Goal: Task Accomplishment & Management: Use online tool/utility

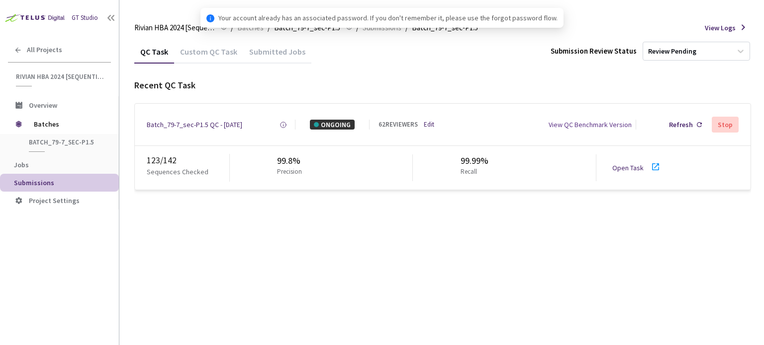
click at [626, 172] on link "Open Task" at bounding box center [627, 168] width 31 height 9
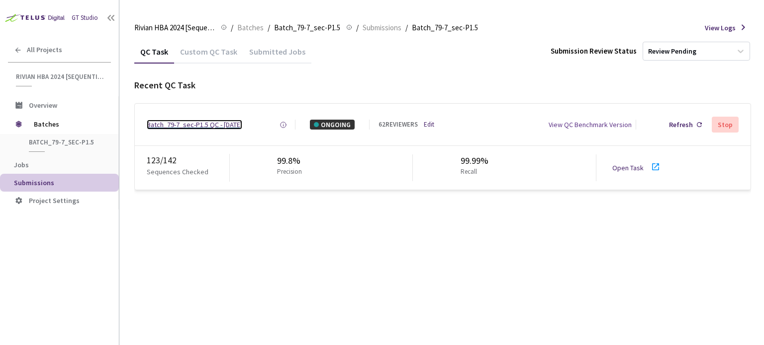
click at [186, 126] on div "Batch_79-7_sec-P1.5 QC - 26 Aug, 2025" at bounding box center [194, 125] width 95 height 10
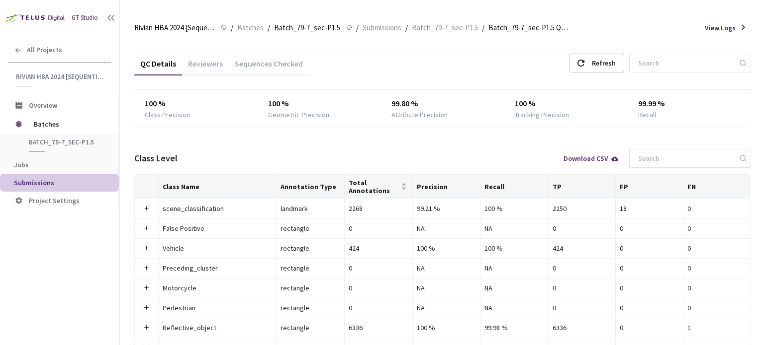
click at [205, 69] on div "Reviewers" at bounding box center [205, 67] width 47 height 17
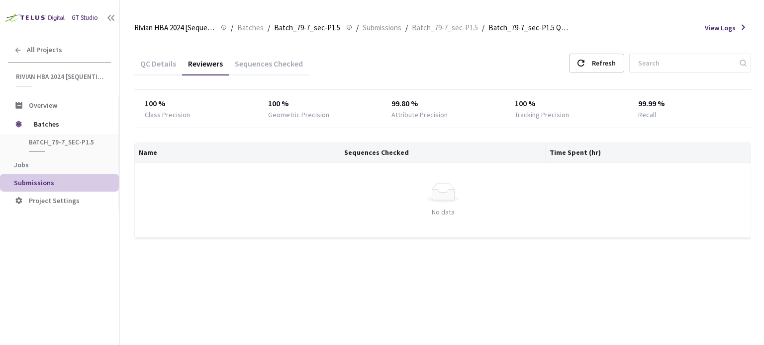
click at [145, 65] on div "QC Details" at bounding box center [158, 67] width 48 height 17
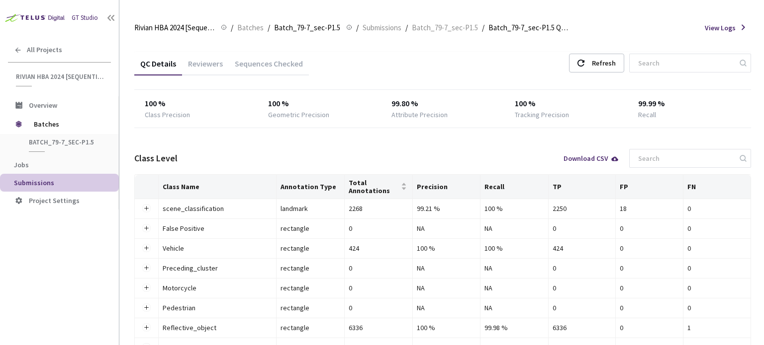
click at [250, 61] on div "Sequences Checked" at bounding box center [269, 67] width 80 height 17
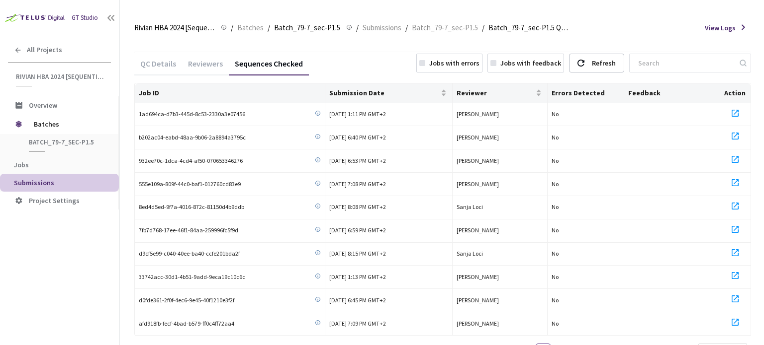
click at [205, 64] on div "Reviewers" at bounding box center [205, 67] width 47 height 17
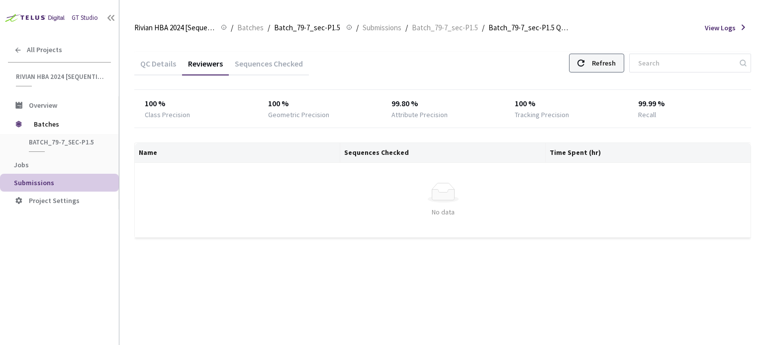
click at [615, 55] on div "Refresh" at bounding box center [604, 63] width 24 height 18
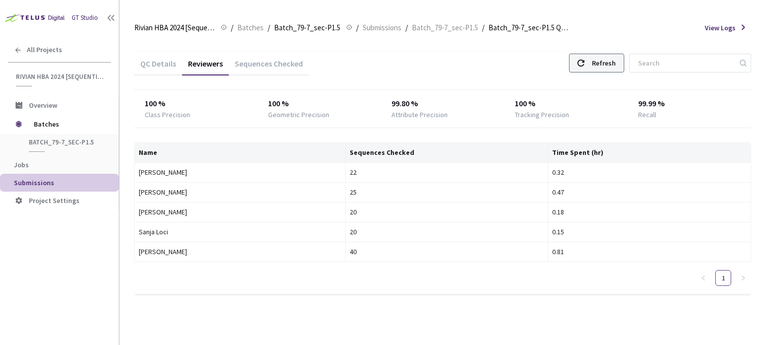
click at [587, 64] on div "Refresh" at bounding box center [596, 63] width 55 height 19
click at [584, 67] on div at bounding box center [580, 63] width 7 height 18
click at [602, 63] on div "Refresh" at bounding box center [596, 63] width 55 height 19
click at [607, 63] on div "Refresh" at bounding box center [604, 63] width 24 height 18
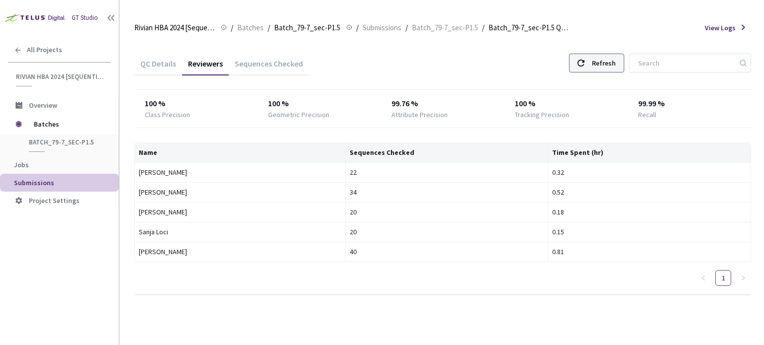
click at [615, 69] on div "Refresh" at bounding box center [604, 63] width 24 height 18
click at [615, 62] on div "Refresh" at bounding box center [604, 63] width 24 height 18
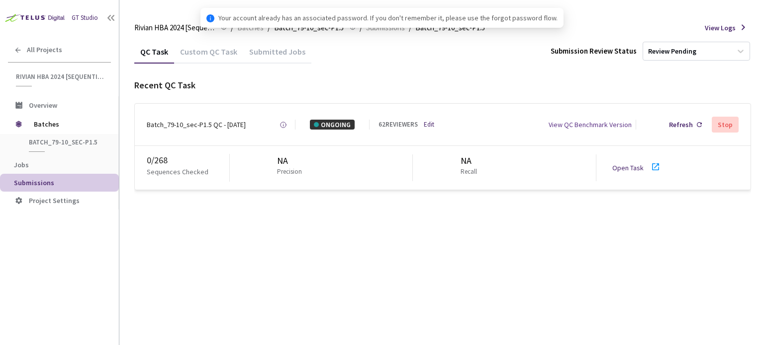
click at [639, 169] on link "Open Task" at bounding box center [627, 168] width 31 height 9
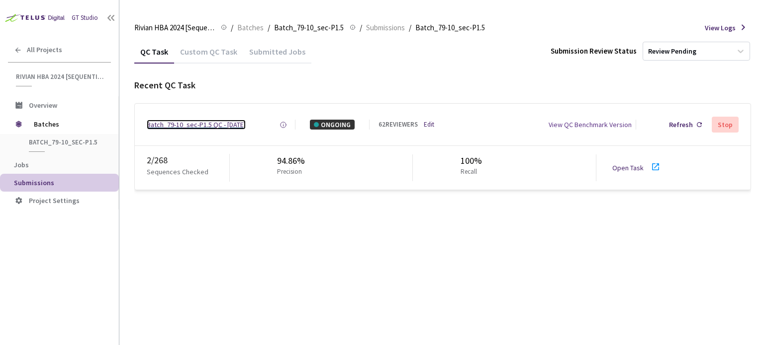
click at [197, 125] on div "Batch_79-10_sec-P1.5 QC - [DATE]" at bounding box center [196, 125] width 99 height 10
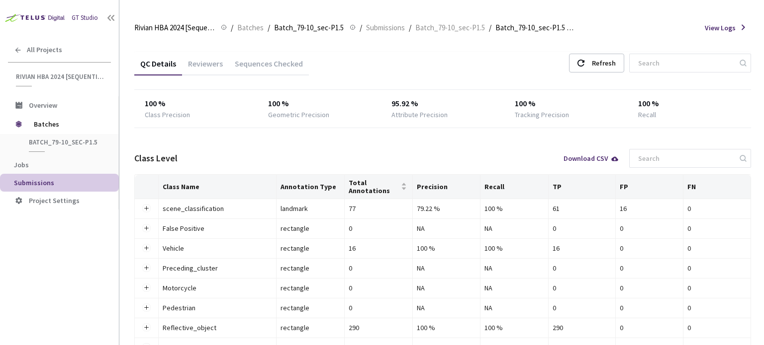
click at [202, 61] on div "Reviewers" at bounding box center [205, 67] width 47 height 17
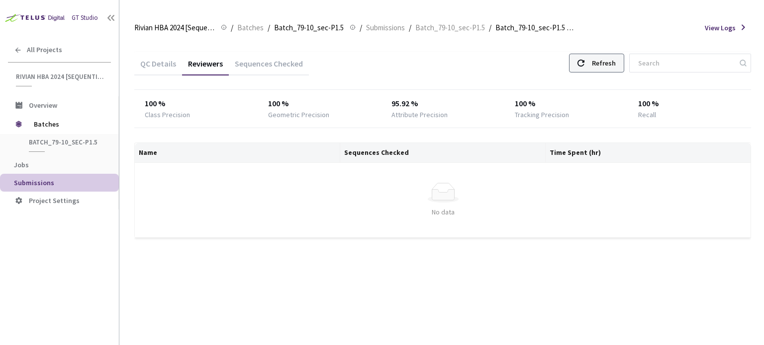
click at [610, 65] on div "Refresh" at bounding box center [604, 63] width 24 height 18
